Goal: Transaction & Acquisition: Purchase product/service

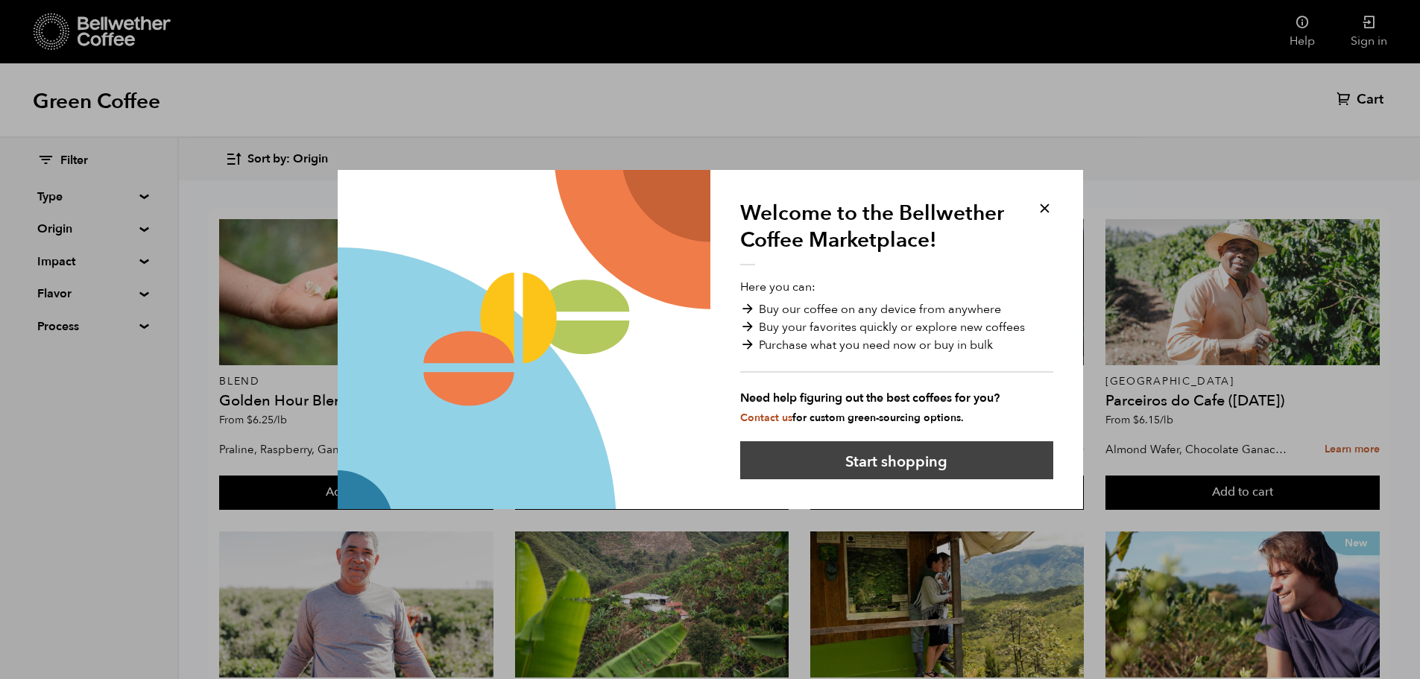
click at [873, 463] on button "Start shopping" at bounding box center [896, 460] width 313 height 38
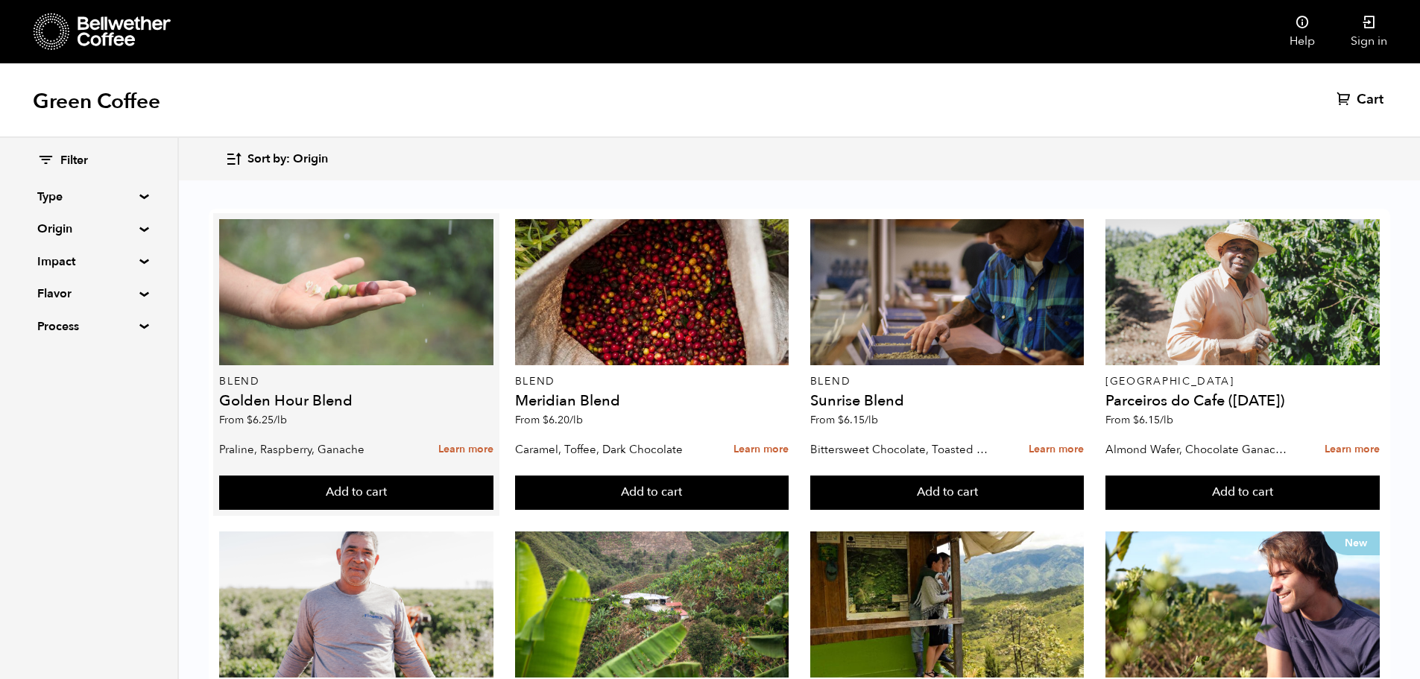
scroll to position [157, 0]
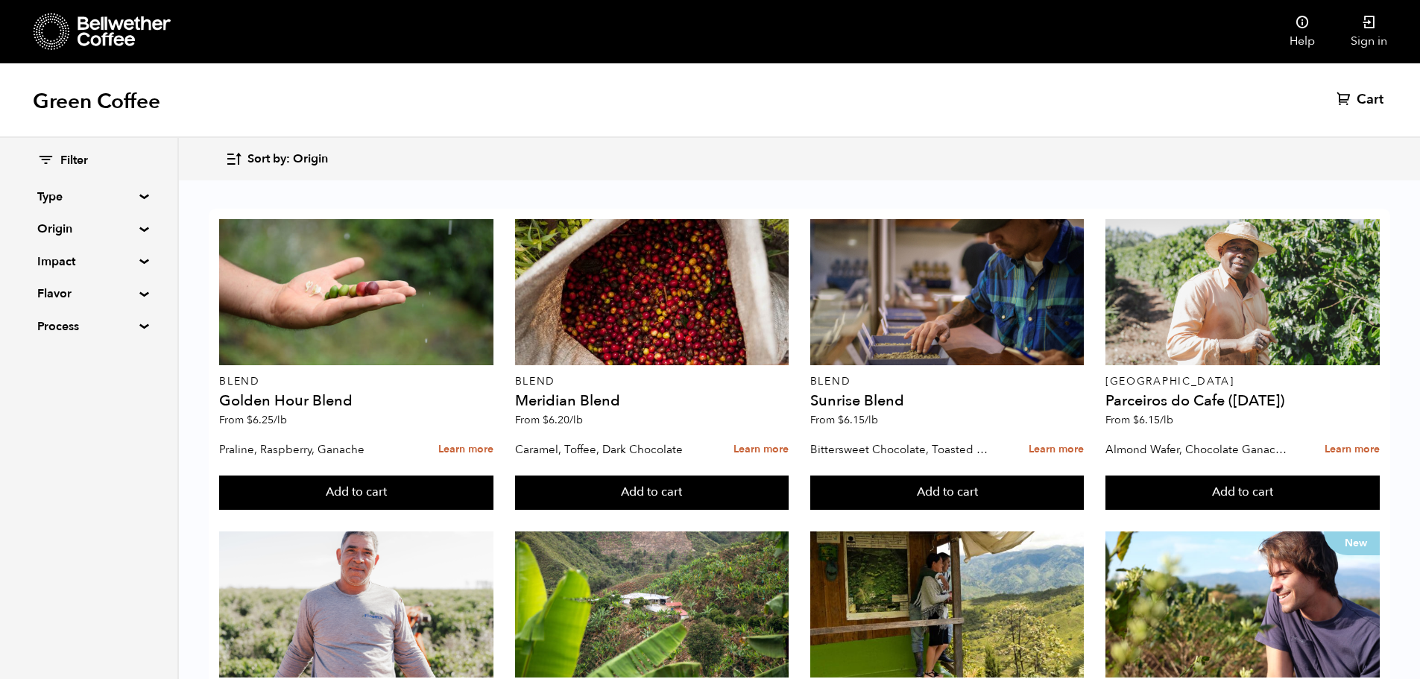
click at [139, 231] on summary "Origin" at bounding box center [88, 229] width 103 height 18
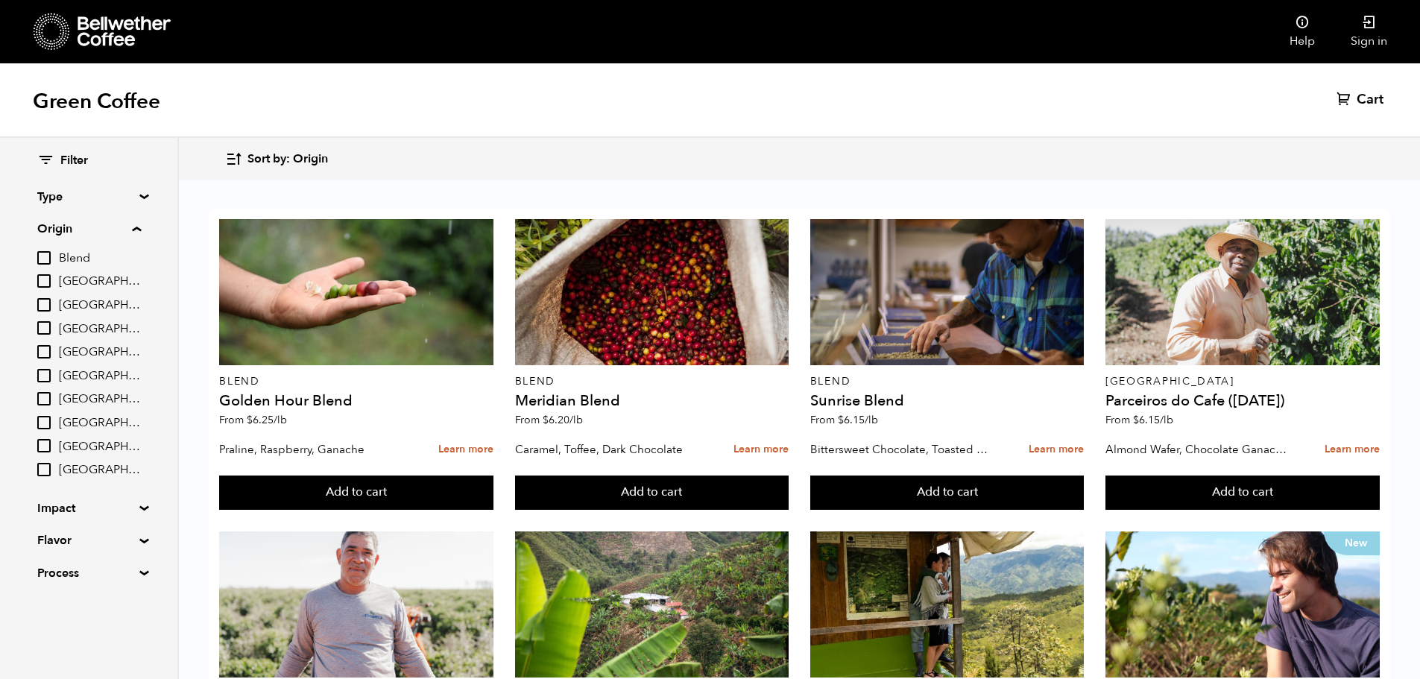
click at [51, 326] on input "[GEOGRAPHIC_DATA]" at bounding box center [43, 327] width 13 height 13
checkbox input "true"
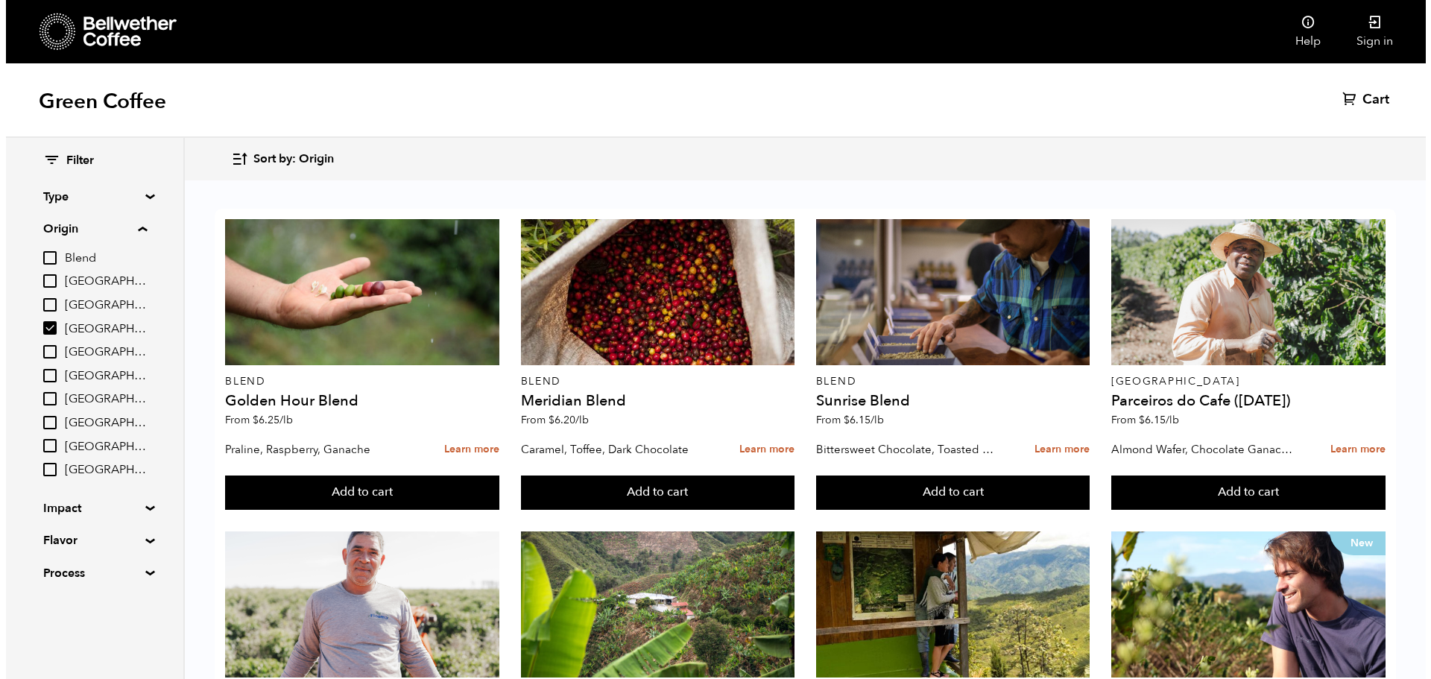
scroll to position [0, 0]
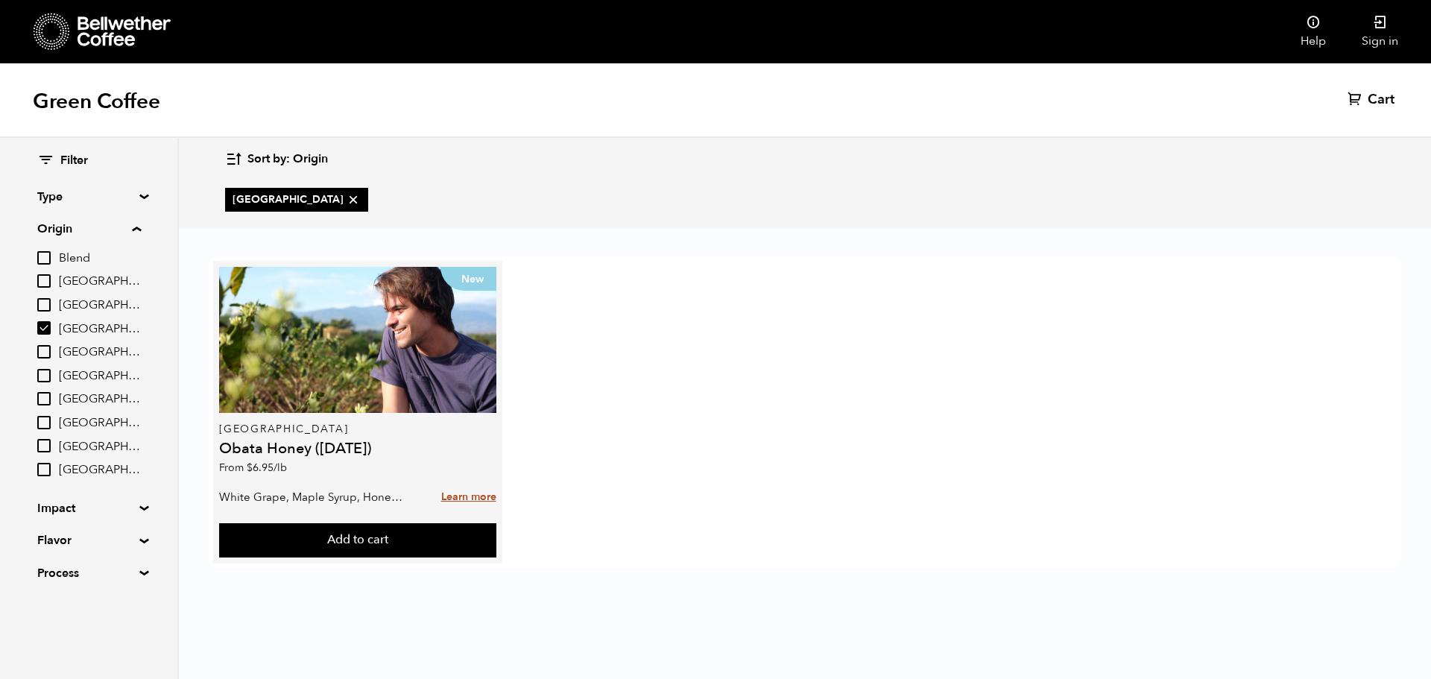
click at [487, 498] on link "Learn more" at bounding box center [468, 498] width 55 height 32
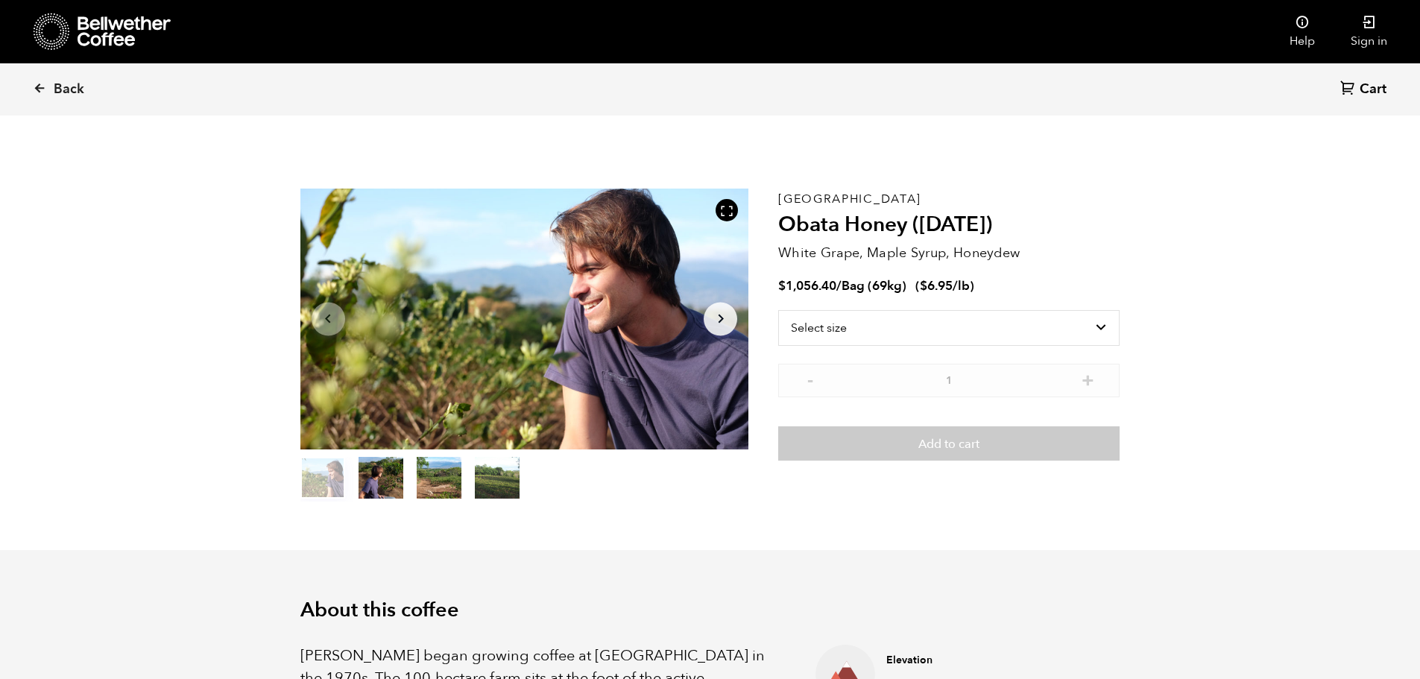
scroll to position [648, 794]
